Goal: Task Accomplishment & Management: Use online tool/utility

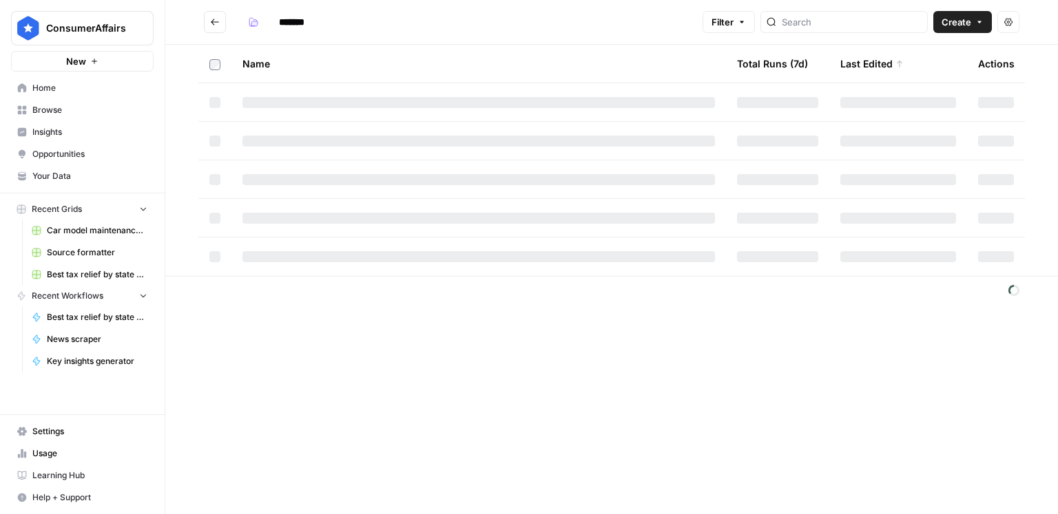
click at [216, 21] on icon "Go back" at bounding box center [215, 22] width 8 height 6
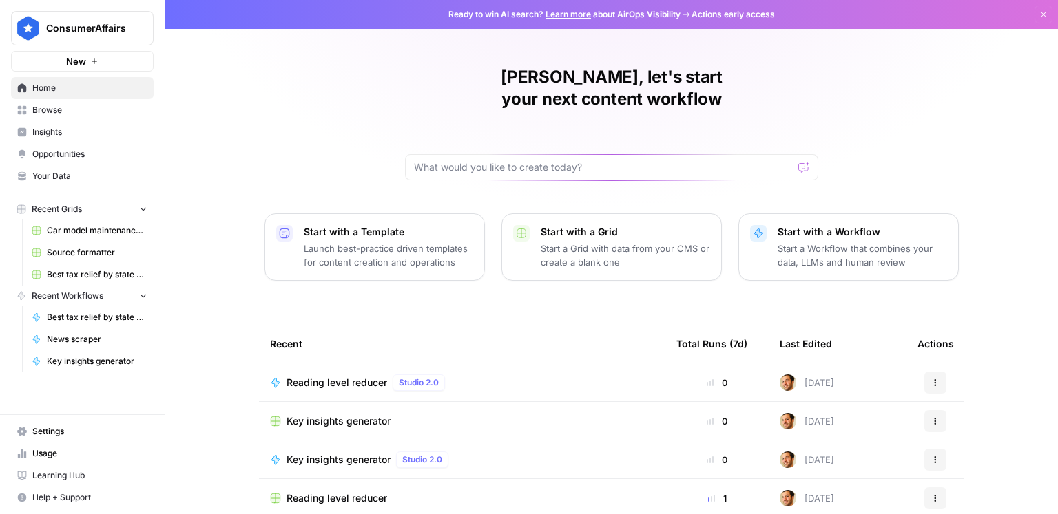
click at [79, 110] on span "Browse" at bounding box center [89, 110] width 115 height 12
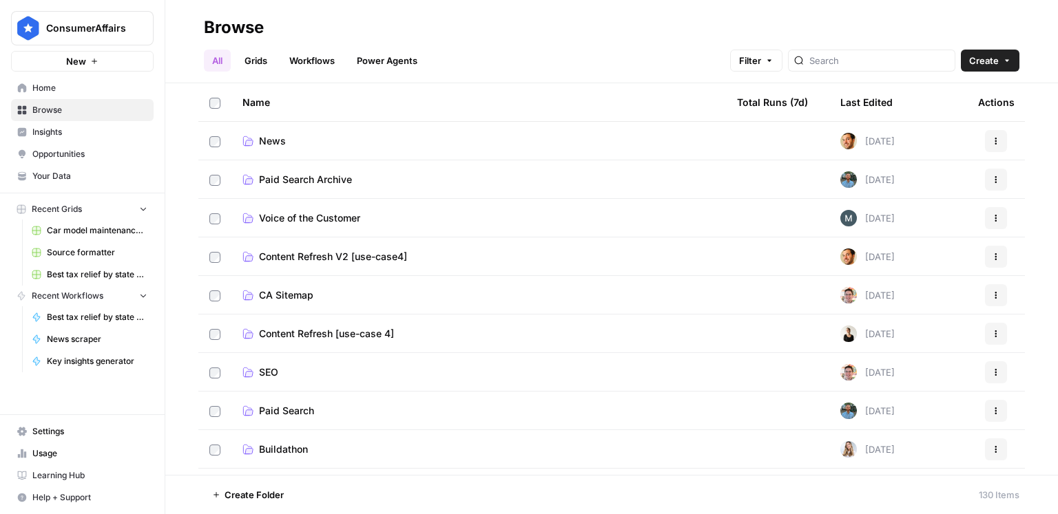
click at [269, 369] on span "SEO" at bounding box center [268, 373] width 19 height 14
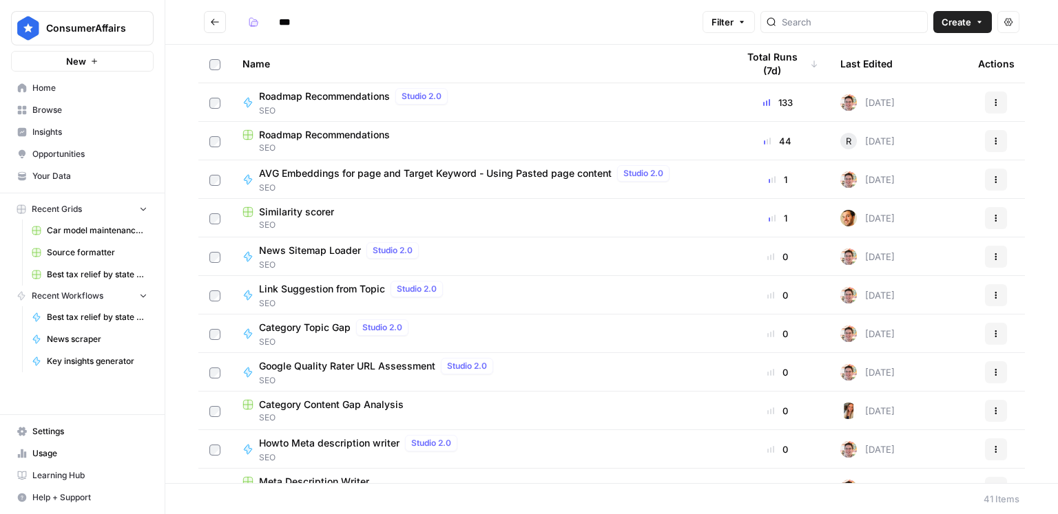
click at [884, 66] on div "Last Edited" at bounding box center [866, 64] width 52 height 38
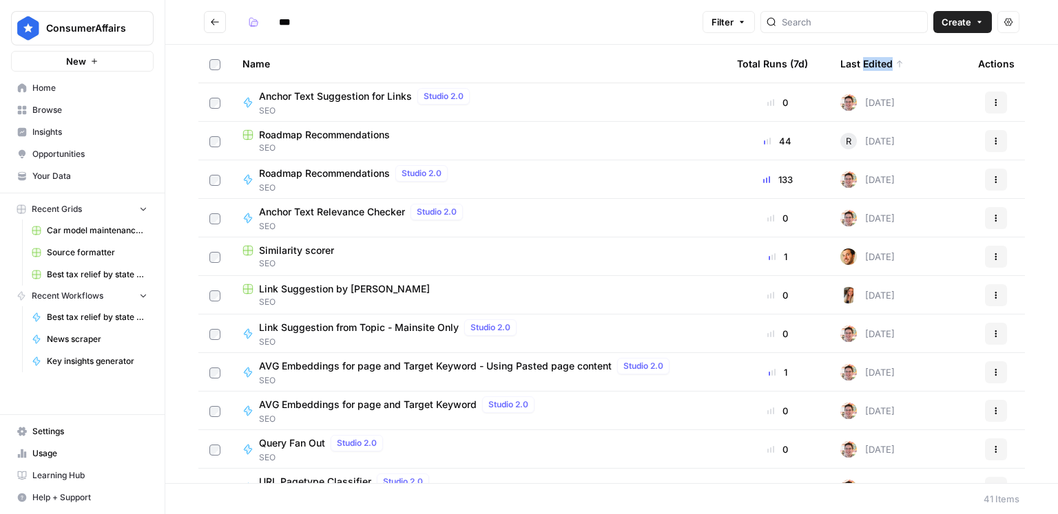
click at [884, 66] on div "Last Edited" at bounding box center [871, 64] width 63 height 38
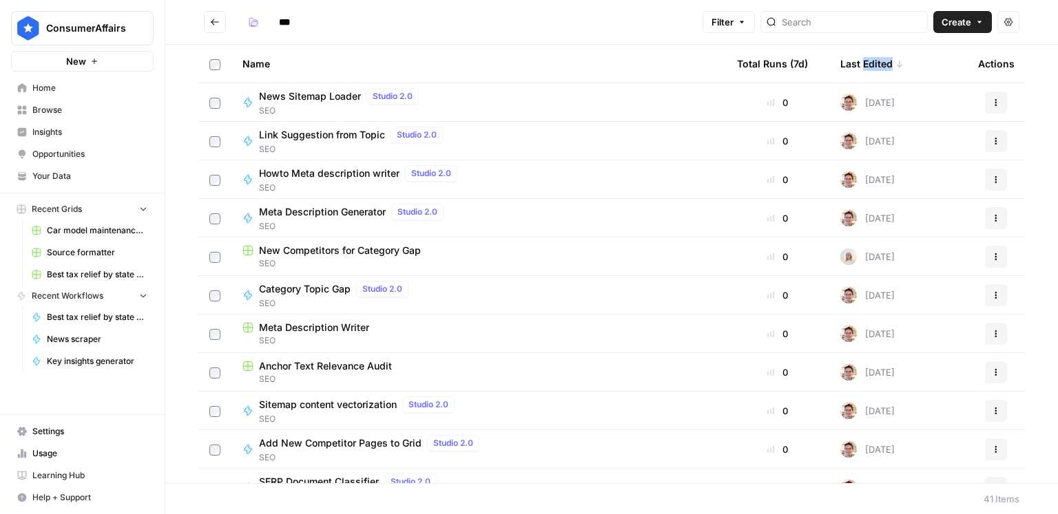
click at [884, 66] on div "Last Edited" at bounding box center [871, 64] width 63 height 38
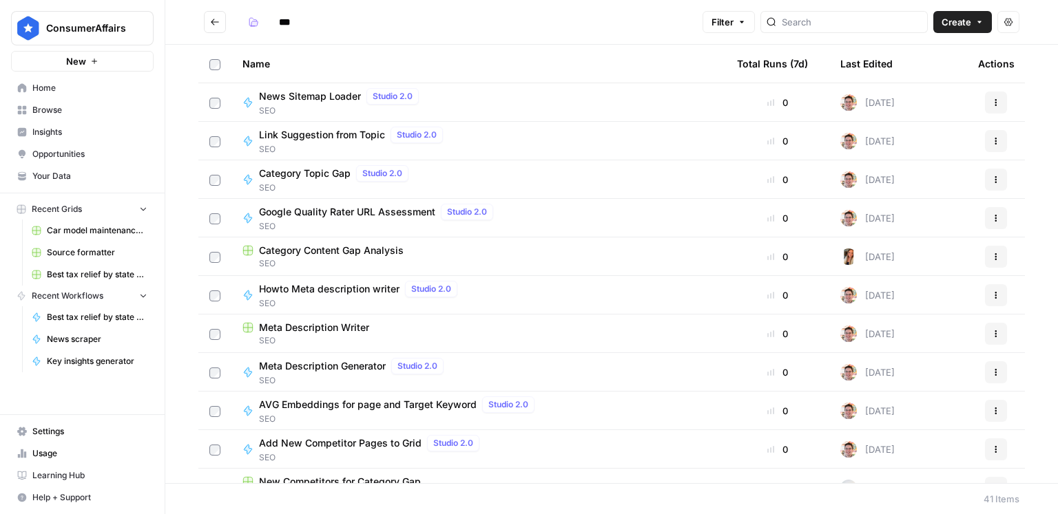
click at [884, 66] on div "Last Edited" at bounding box center [866, 64] width 52 height 38
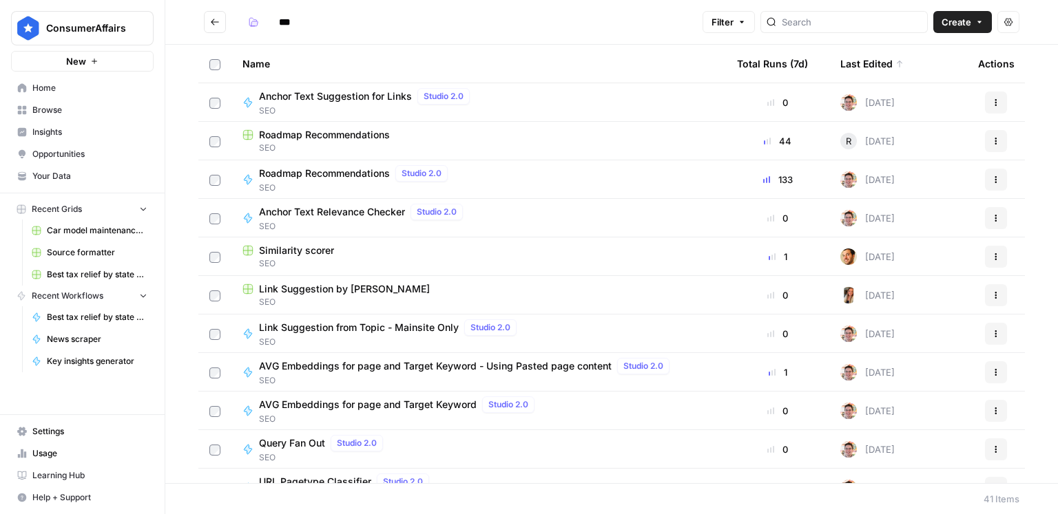
click at [364, 96] on span "Anchor Text Suggestion for Links" at bounding box center [335, 97] width 153 height 14
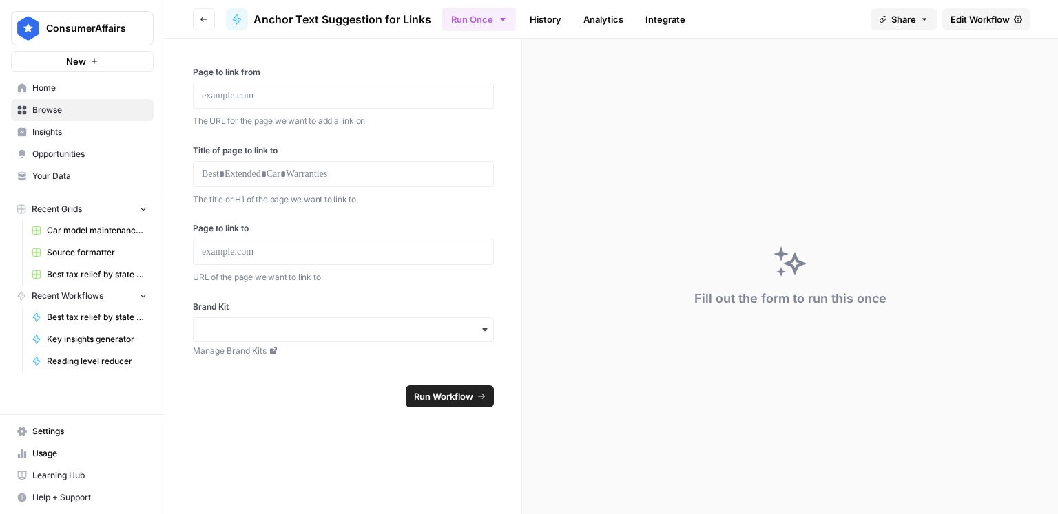
click at [1007, 17] on span "Edit Workflow" at bounding box center [979, 19] width 59 height 14
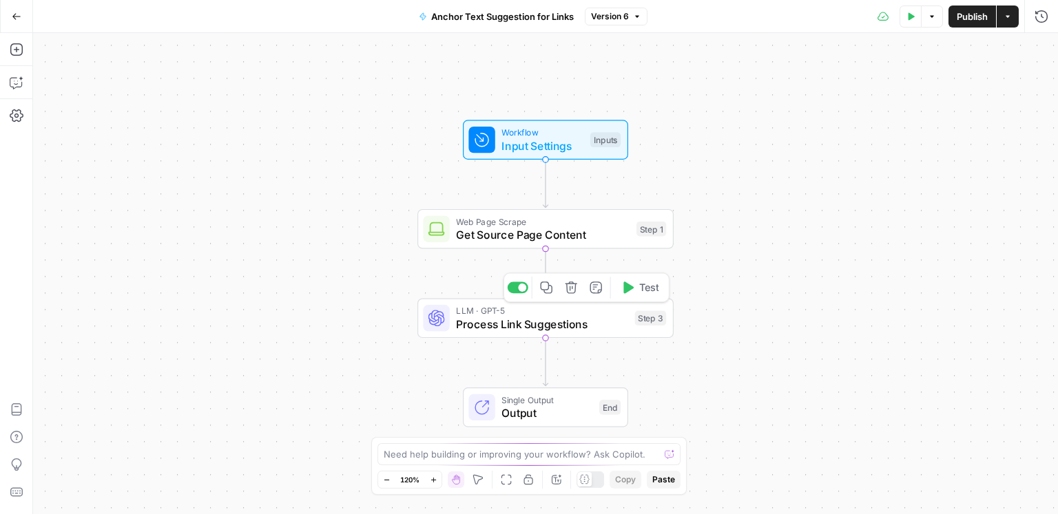
click at [550, 320] on span "Process Link Suggestions" at bounding box center [542, 324] width 172 height 17
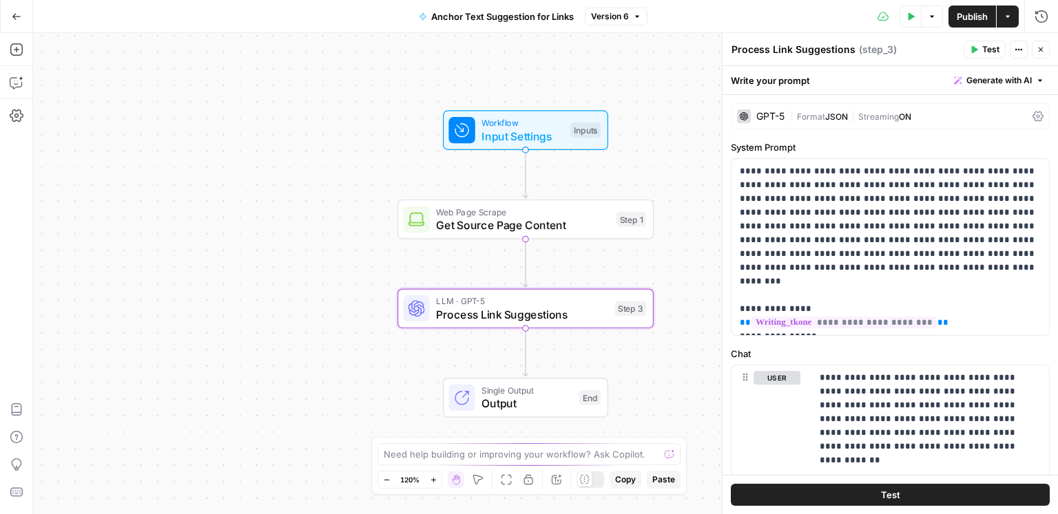
drag, startPoint x: 345, startPoint y: 222, endPoint x: 222, endPoint y: 175, distance: 131.2
click at [222, 175] on div "Workflow Input Settings Inputs Web Page Scrape Get Source Page Content Step 1 L…" at bounding box center [545, 273] width 1025 height 481
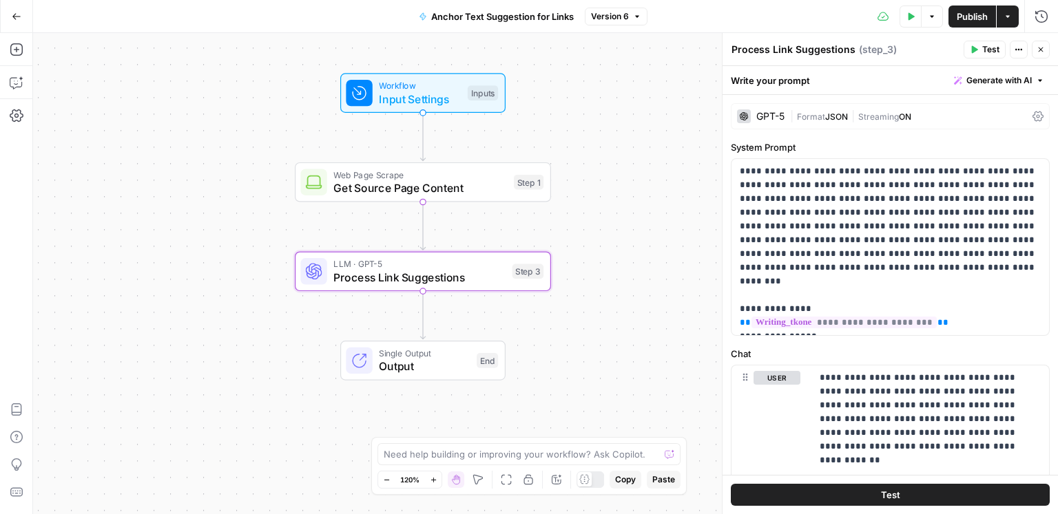
click at [366, 191] on span "Get Source Page Content" at bounding box center [420, 188] width 174 height 17
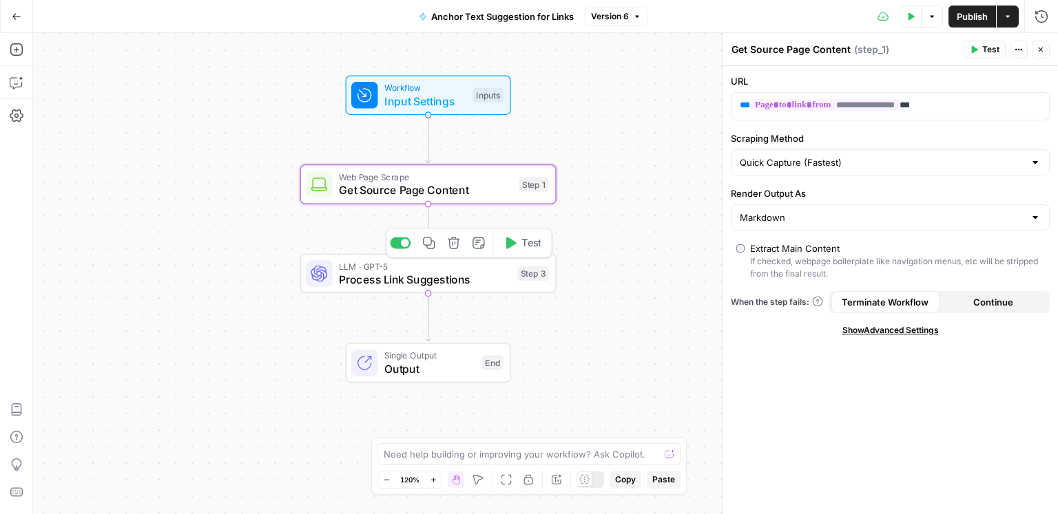
click at [437, 278] on span "Process Link Suggestions" at bounding box center [425, 279] width 172 height 17
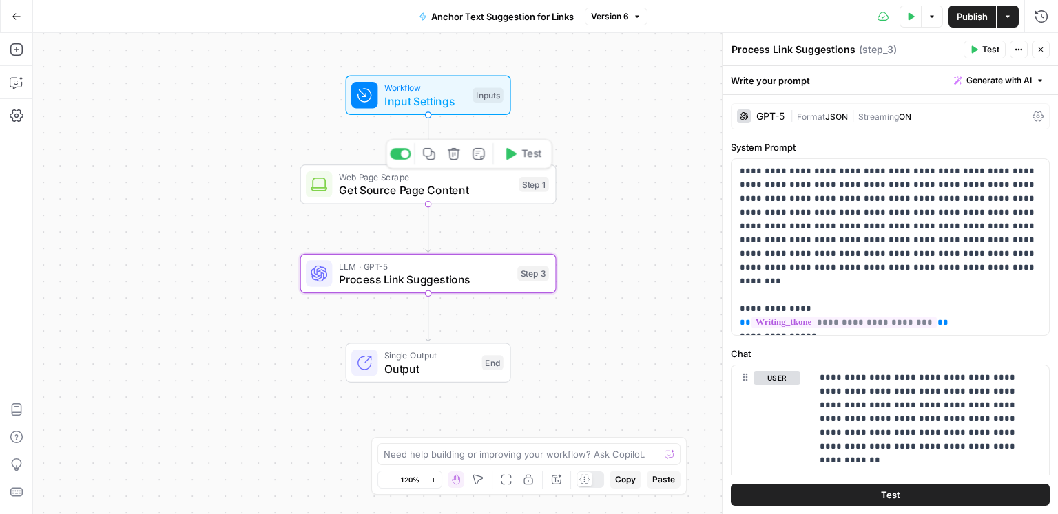
click at [450, 186] on span "Get Source Page Content" at bounding box center [426, 190] width 174 height 17
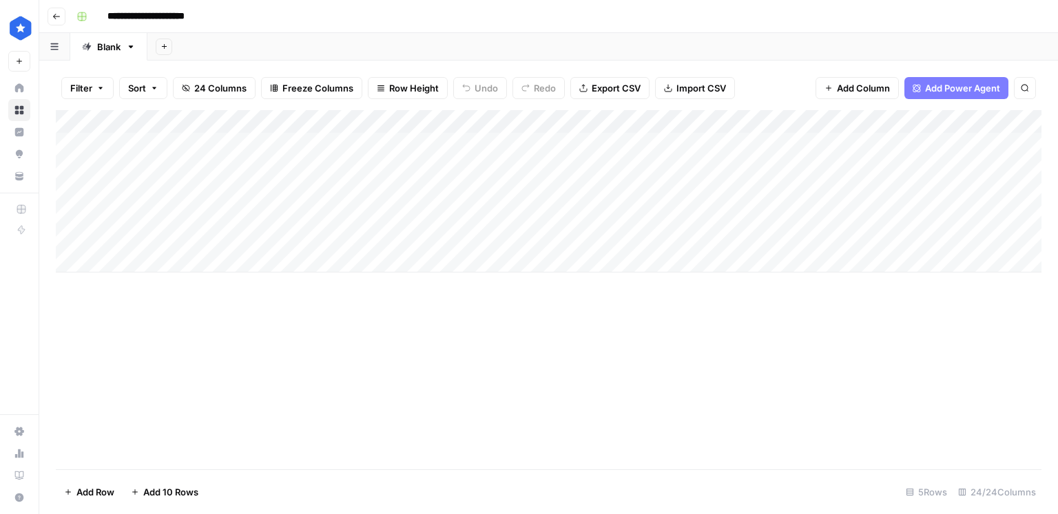
click at [190, 143] on div "Add Column" at bounding box center [548, 191] width 985 height 163
click at [274, 168] on div "Add Column" at bounding box center [548, 191] width 985 height 163
click at [298, 149] on div "Add Column" at bounding box center [548, 191] width 985 height 163
click at [297, 149] on div "Add Column" at bounding box center [548, 191] width 985 height 163
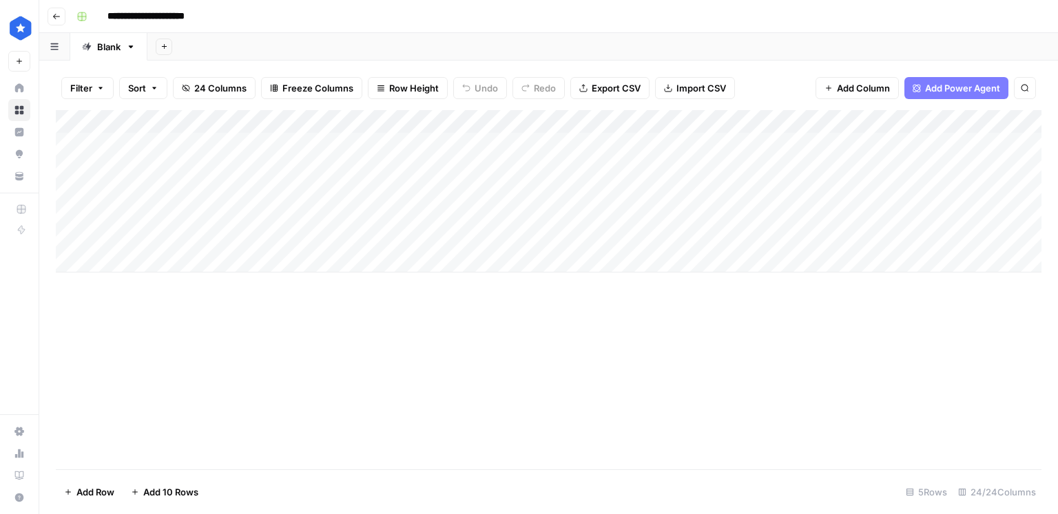
click at [477, 141] on div "Add Column" at bounding box center [548, 191] width 985 height 163
click at [366, 146] on div "Add Column" at bounding box center [548, 191] width 985 height 163
click at [660, 123] on div "Add Column" at bounding box center [548, 191] width 985 height 163
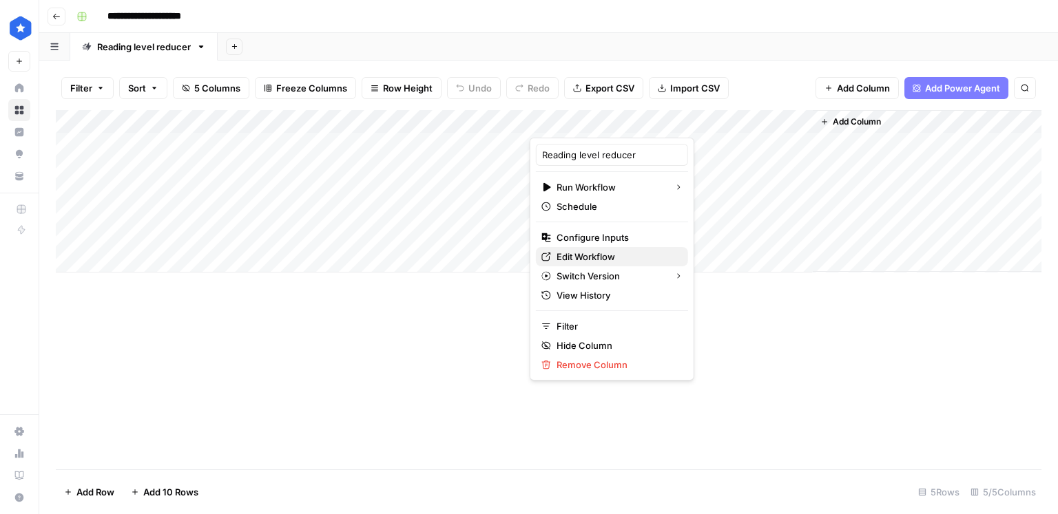
click at [592, 250] on span "Edit Workflow" at bounding box center [616, 257] width 121 height 14
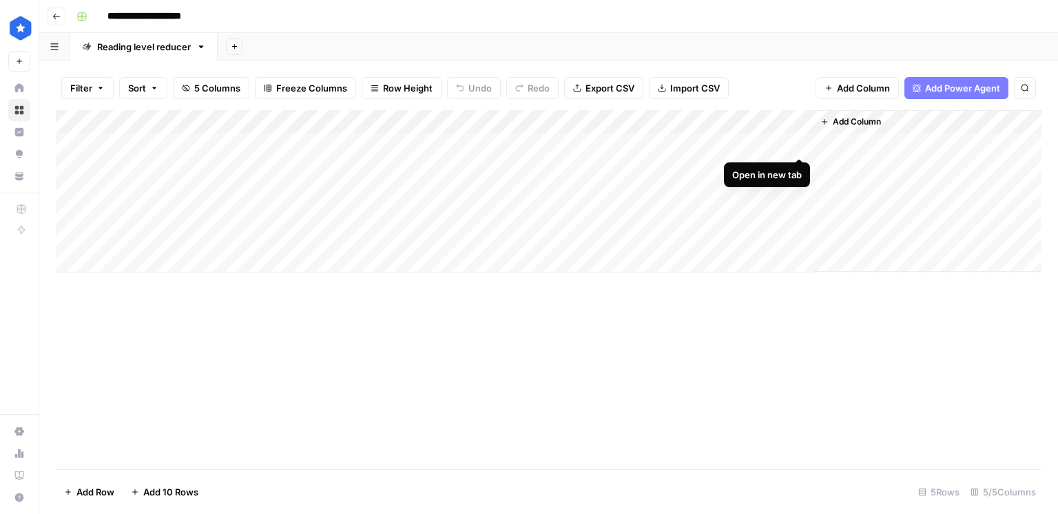
click at [797, 141] on div "Add Column" at bounding box center [548, 191] width 985 height 163
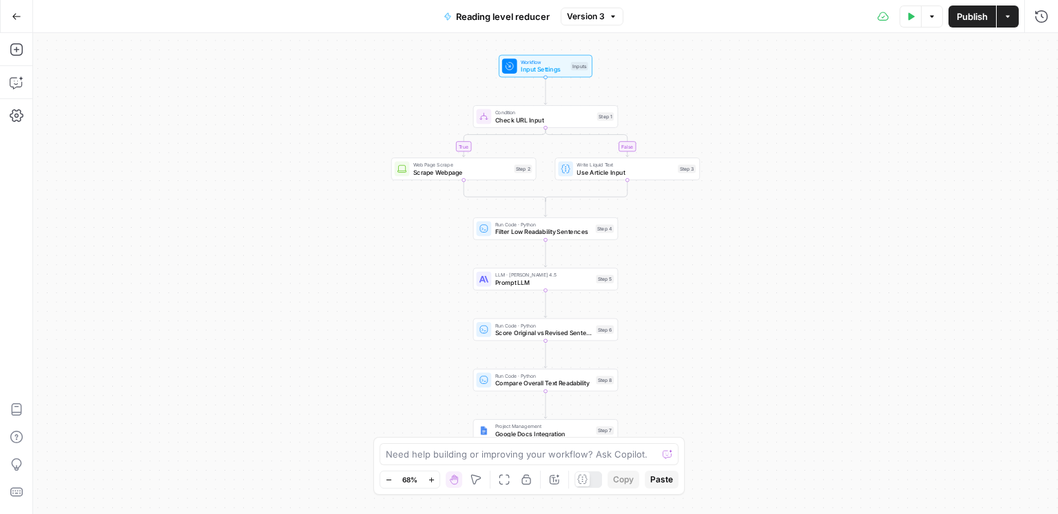
click at [860, 160] on div "true false Workflow Input Settings Inputs Condition Check URL Input Step 1 Web …" at bounding box center [545, 273] width 1025 height 481
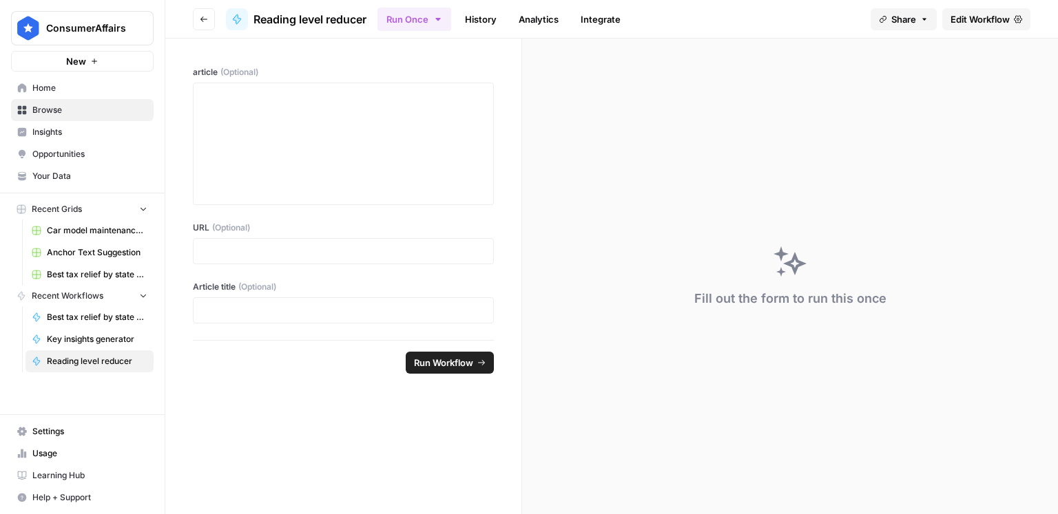
click at [982, 25] on span "Edit Workflow" at bounding box center [979, 19] width 59 height 14
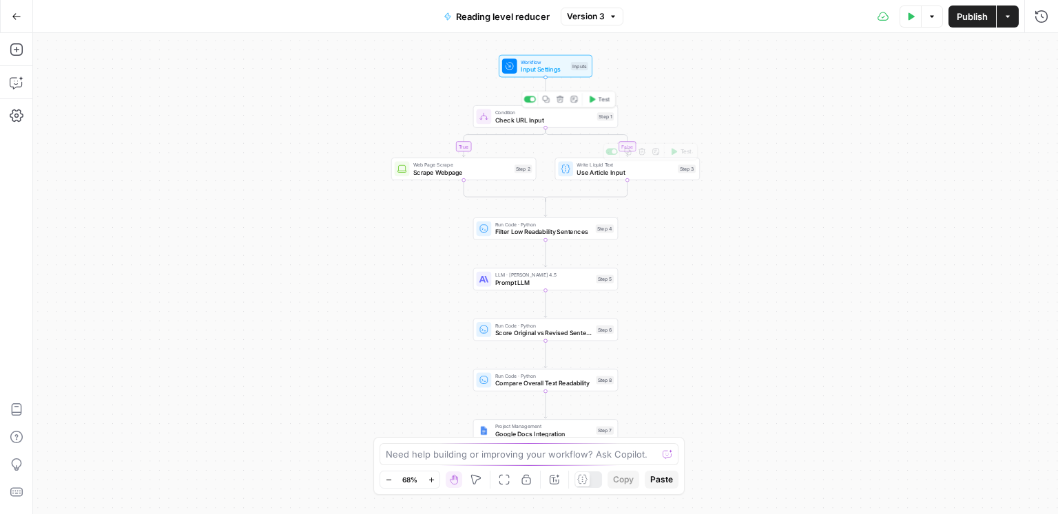
click at [532, 117] on span "Check URL Input" at bounding box center [544, 120] width 98 height 10
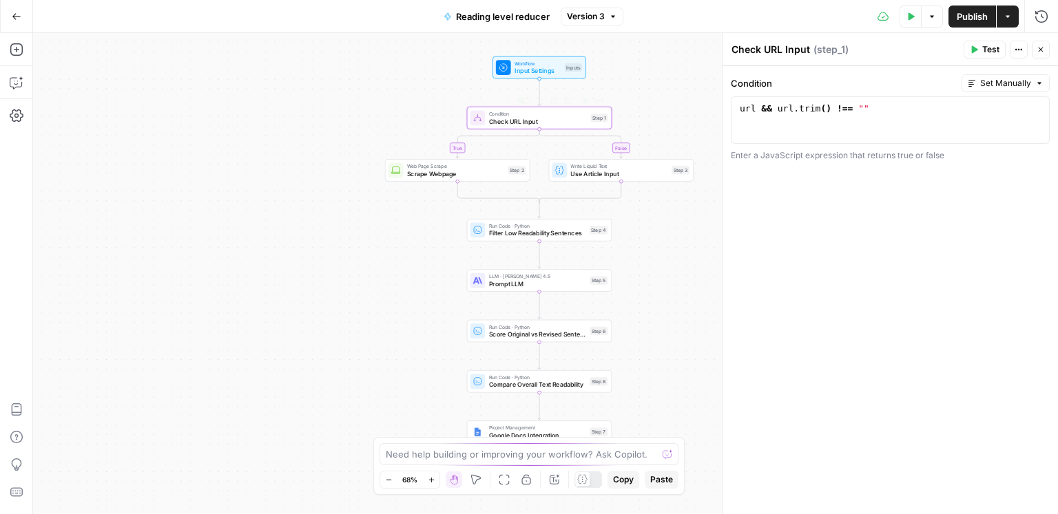
drag, startPoint x: 346, startPoint y: 99, endPoint x: 198, endPoint y: 125, distance: 151.0
click at [170, 125] on div "true false Workflow Input Settings Inputs Condition Check URL Input Step 1 Copy…" at bounding box center [545, 273] width 1025 height 481
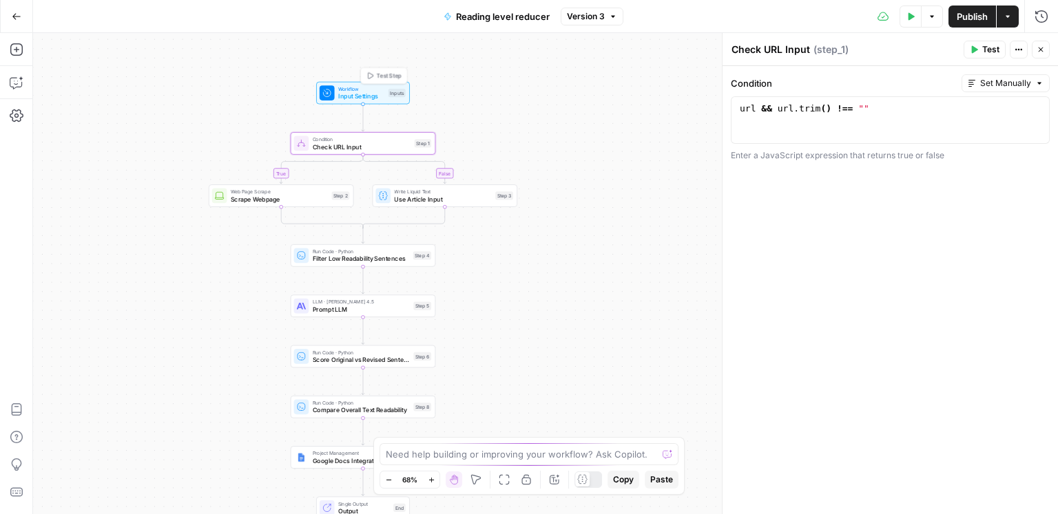
click at [373, 99] on span "Input Settings" at bounding box center [361, 97] width 46 height 10
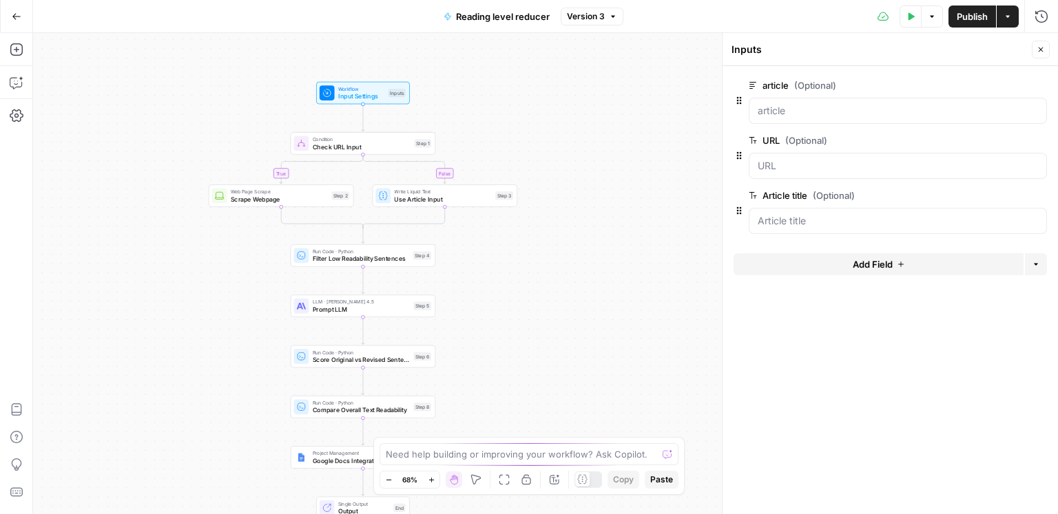
click at [434, 201] on span "Use Article Input" at bounding box center [442, 199] width 97 height 10
type textarea "Use Article Input"
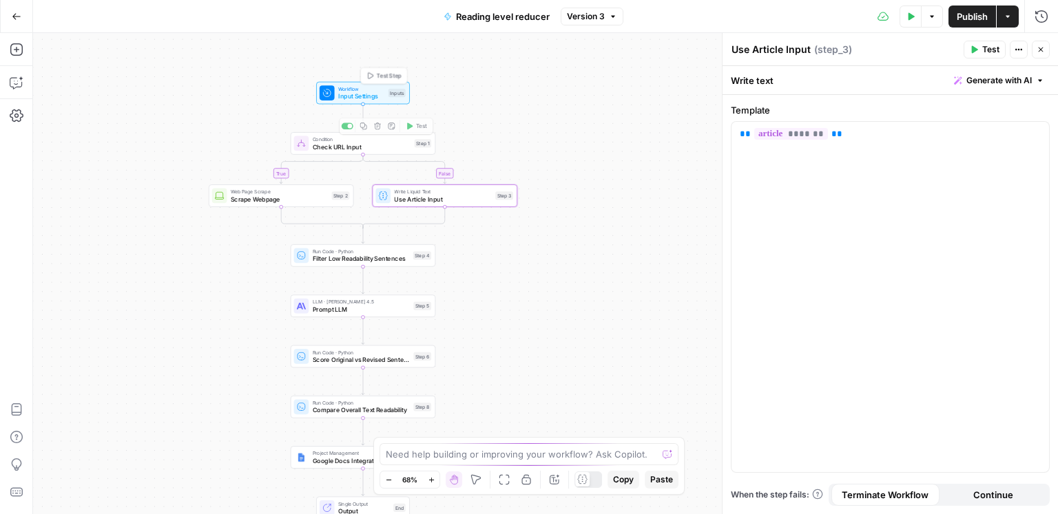
click at [355, 86] on span "Workflow" at bounding box center [361, 89] width 46 height 8
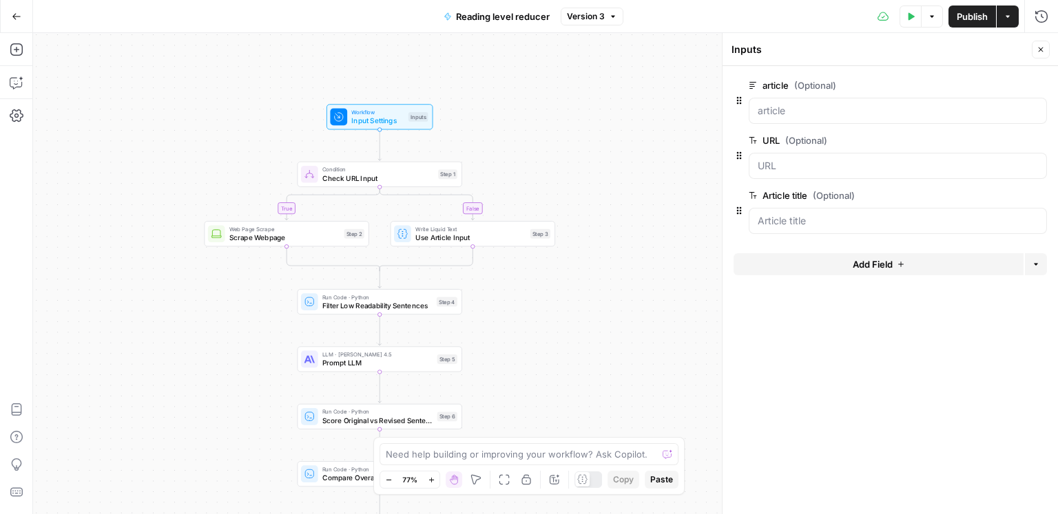
drag, startPoint x: 549, startPoint y: 122, endPoint x: 589, endPoint y: 200, distance: 88.1
click at [589, 200] on div "true false Workflow Input Settings Inputs Condition Check URL Input Step 1 Web …" at bounding box center [545, 273] width 1025 height 481
click at [364, 180] on span "Check URL Input" at bounding box center [377, 179] width 112 height 10
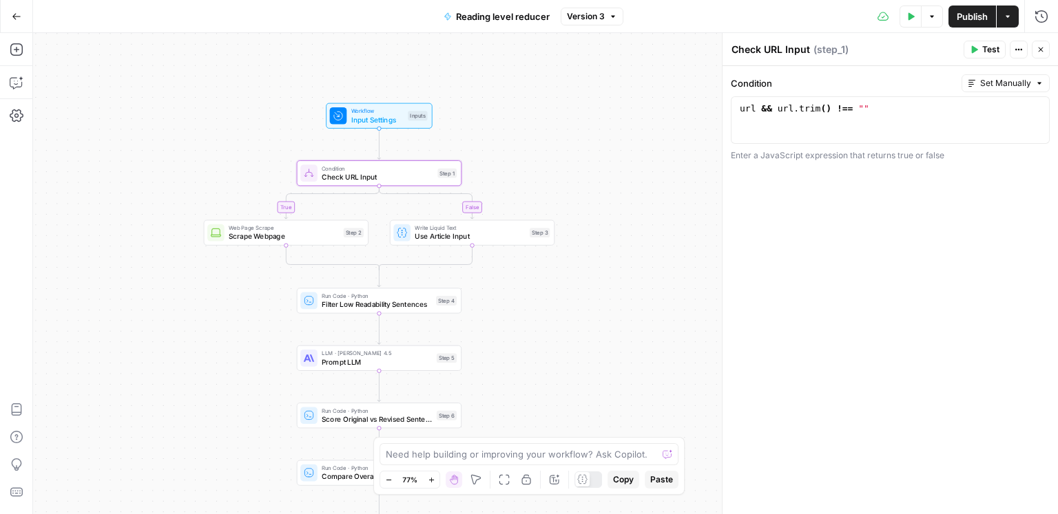
drag, startPoint x: 606, startPoint y: 123, endPoint x: 607, endPoint y: 93, distance: 30.3
click at [607, 93] on div "true false Workflow Input Settings Inputs Condition Check URL Input Step 1 Web …" at bounding box center [545, 273] width 1025 height 481
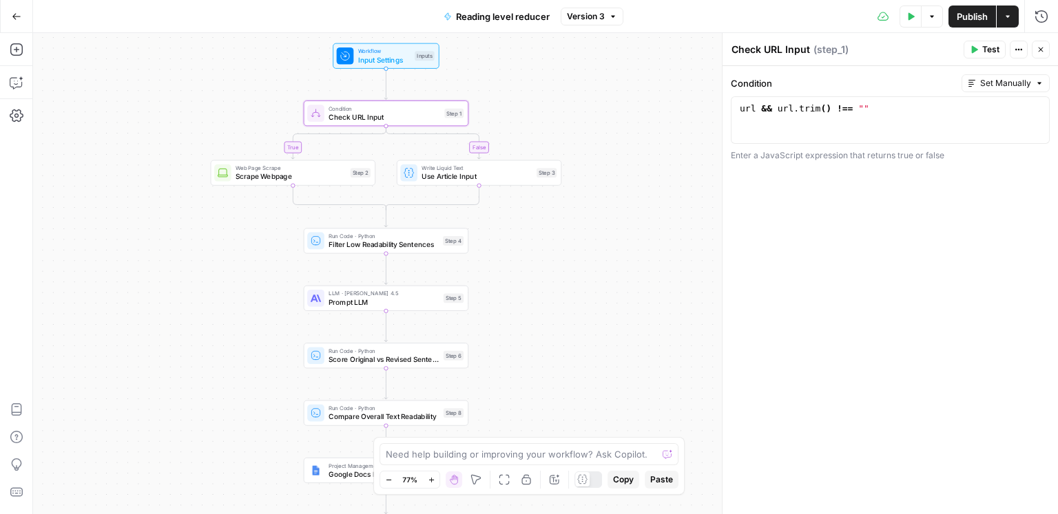
drag, startPoint x: 611, startPoint y: 216, endPoint x: 627, endPoint y: 149, distance: 68.0
click at [627, 149] on div "true false Workflow Input Settings Inputs Condition Check URL Input Step 1 Web …" at bounding box center [545, 273] width 1025 height 481
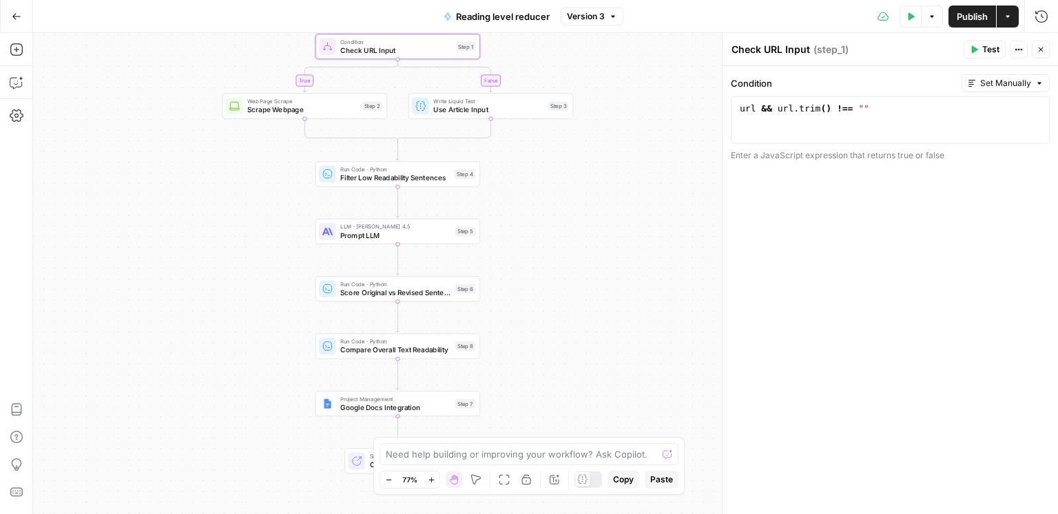
drag, startPoint x: 627, startPoint y: 252, endPoint x: 632, endPoint y: 198, distance: 53.9
click at [632, 200] on div "true false Workflow Input Settings Inputs Condition Check URL Input Step 1 Web …" at bounding box center [545, 273] width 1025 height 481
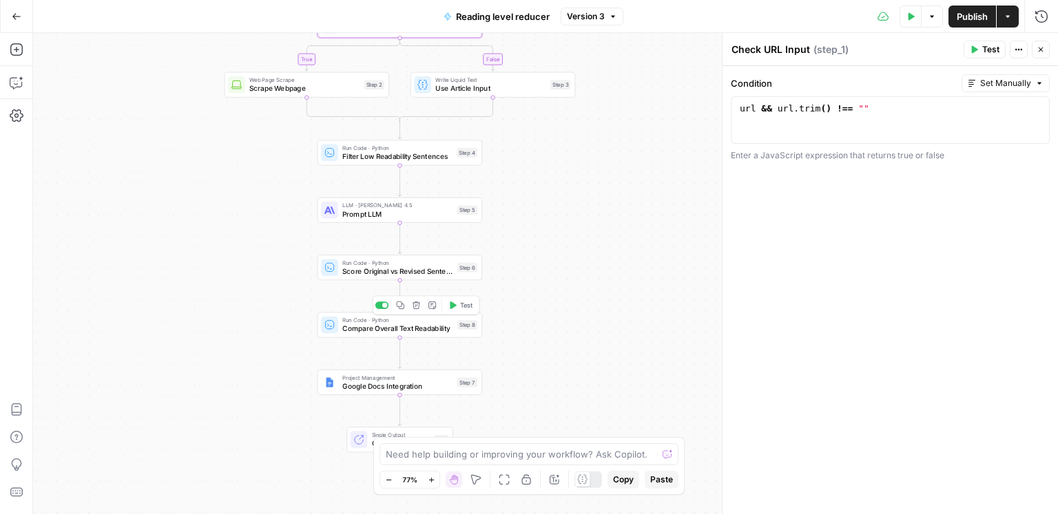
click at [432, 327] on span "Compare Overall Text Readability" at bounding box center [397, 329] width 111 height 10
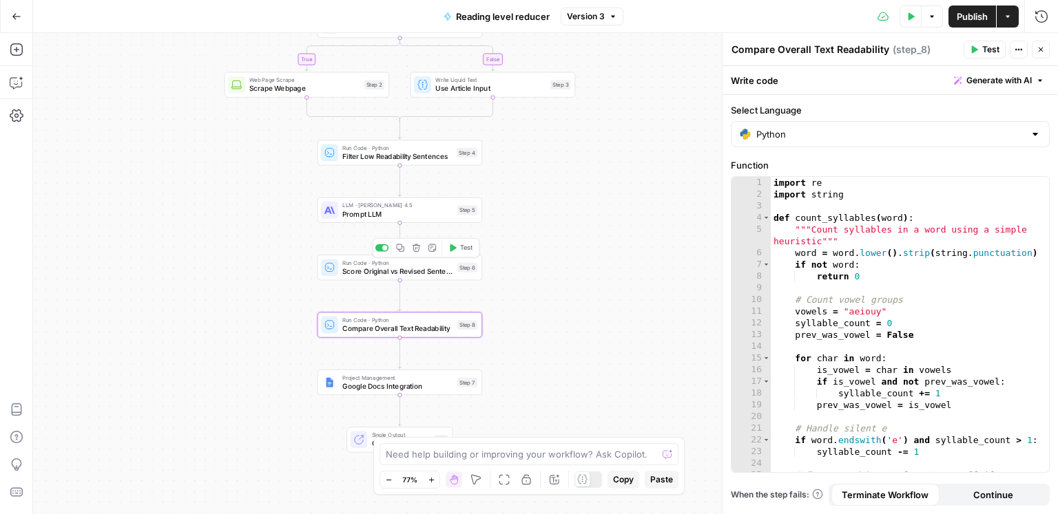
click at [435, 275] on span "Score Original vs Revised Sentences" at bounding box center [397, 271] width 111 height 10
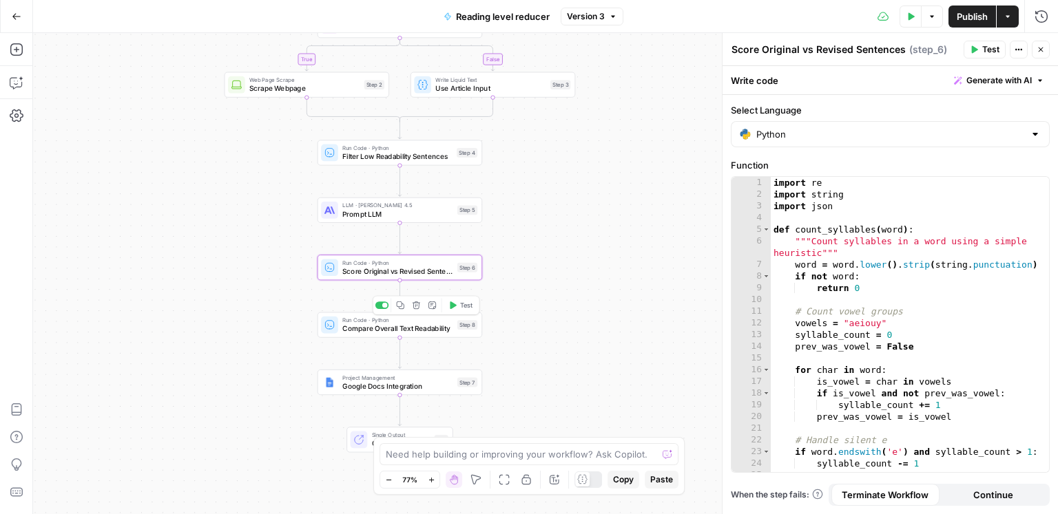
click at [447, 332] on span "Compare Overall Text Readability" at bounding box center [397, 329] width 111 height 10
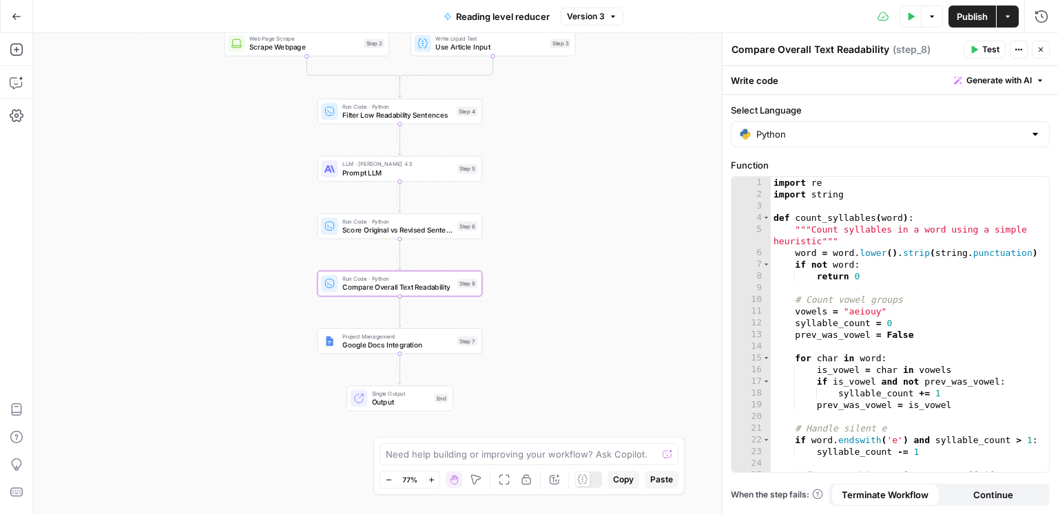
drag, startPoint x: 561, startPoint y: 386, endPoint x: 563, endPoint y: 298, distance: 87.5
click at [563, 300] on div "true false Workflow Input Settings Inputs Condition Check URL Input Step 1 Web …" at bounding box center [545, 273] width 1025 height 481
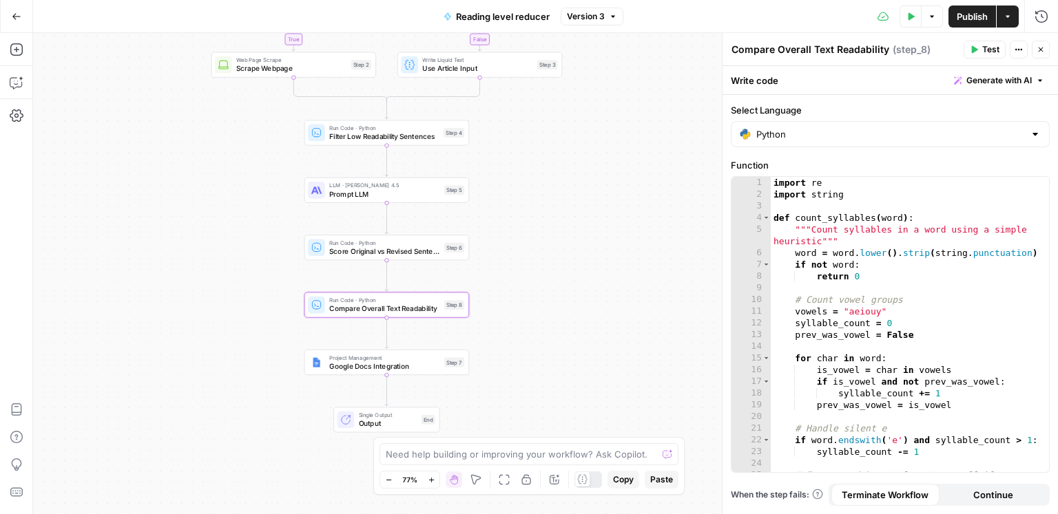
drag, startPoint x: 603, startPoint y: 235, endPoint x: 599, endPoint y: 284, distance: 49.1
click at [596, 285] on div "true false Workflow Input Settings Inputs Condition Check URL Input Step 1 Web …" at bounding box center [545, 273] width 1025 height 481
